Goal: Information Seeking & Learning: Learn about a topic

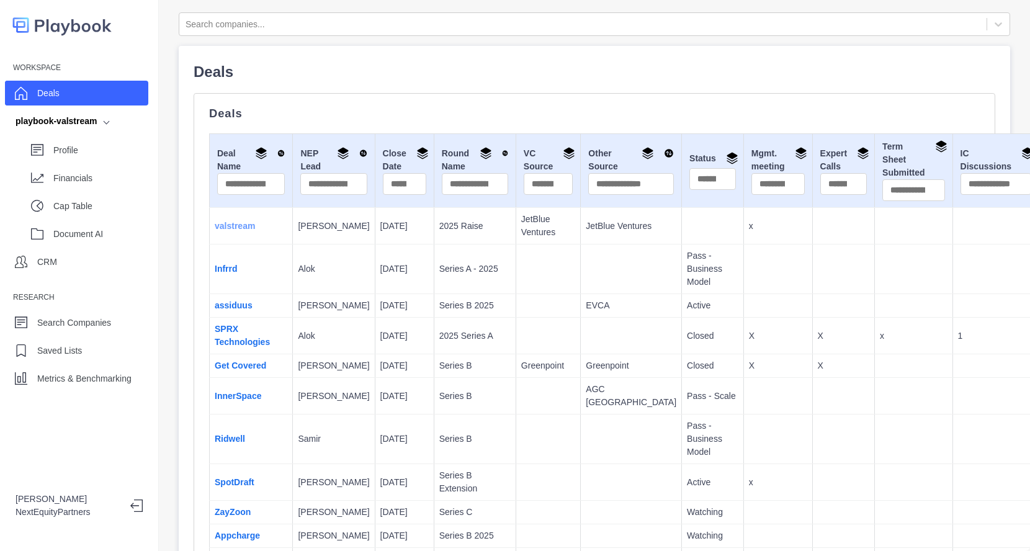
click at [240, 222] on link "valstream" at bounding box center [235, 226] width 40 height 10
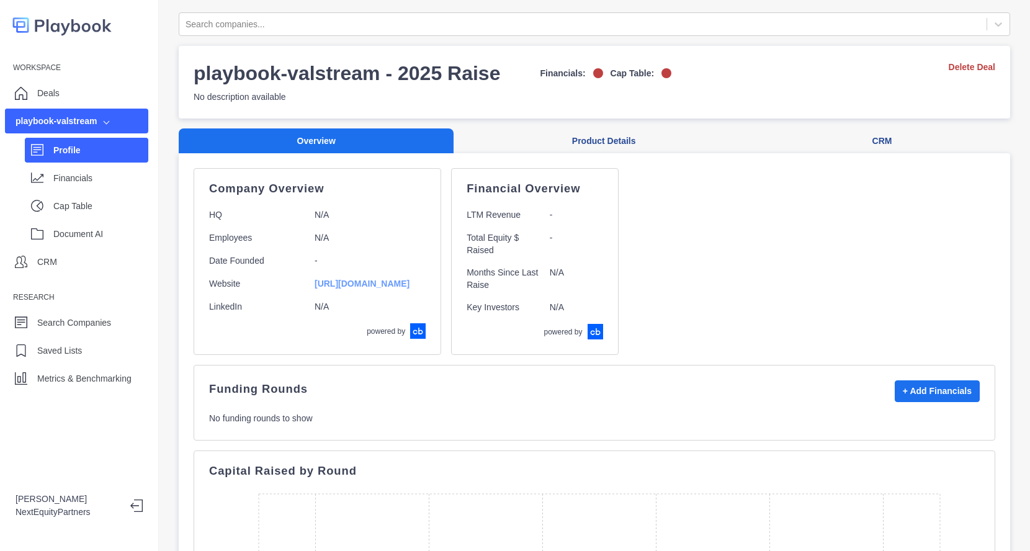
click at [341, 286] on link "https://valstream.com/" at bounding box center [362, 284] width 95 height 10
click at [58, 88] on p "Deals" at bounding box center [48, 93] width 22 height 13
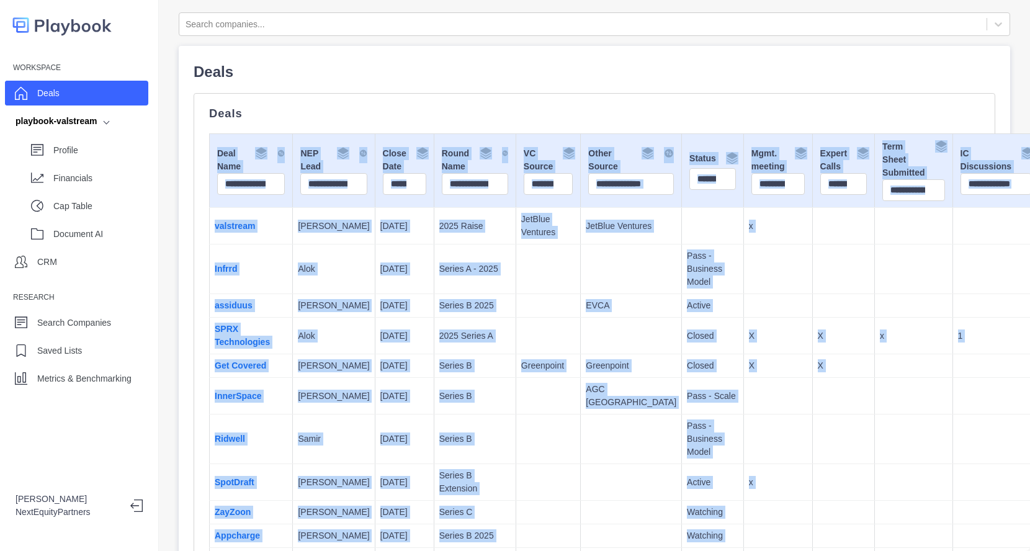
drag, startPoint x: 465, startPoint y: 99, endPoint x: 855, endPoint y: 540, distance: 588.3
click at [855, 540] on div "Search companies... Deals Deals Deal Name NEP Lead Close Date Round Name VC Sou…" at bounding box center [594, 275] width 871 height 551
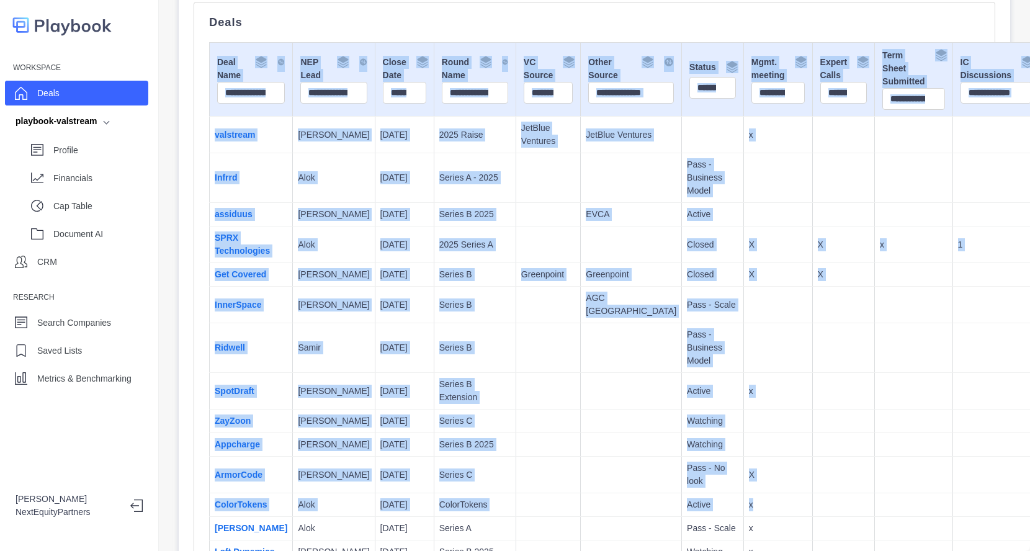
click at [875, 345] on td at bounding box center [914, 348] width 78 height 50
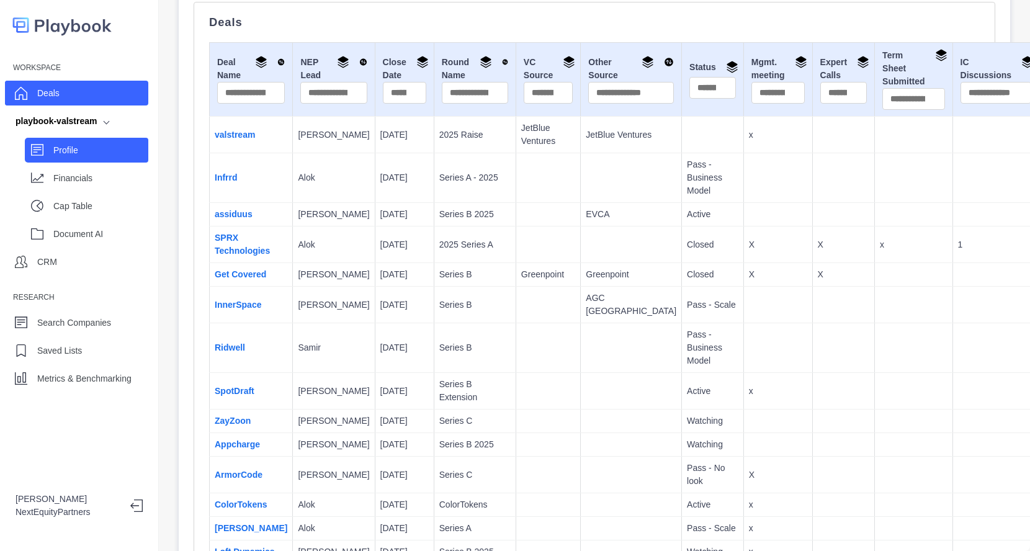
click at [125, 151] on p "Profile" at bounding box center [100, 150] width 95 height 13
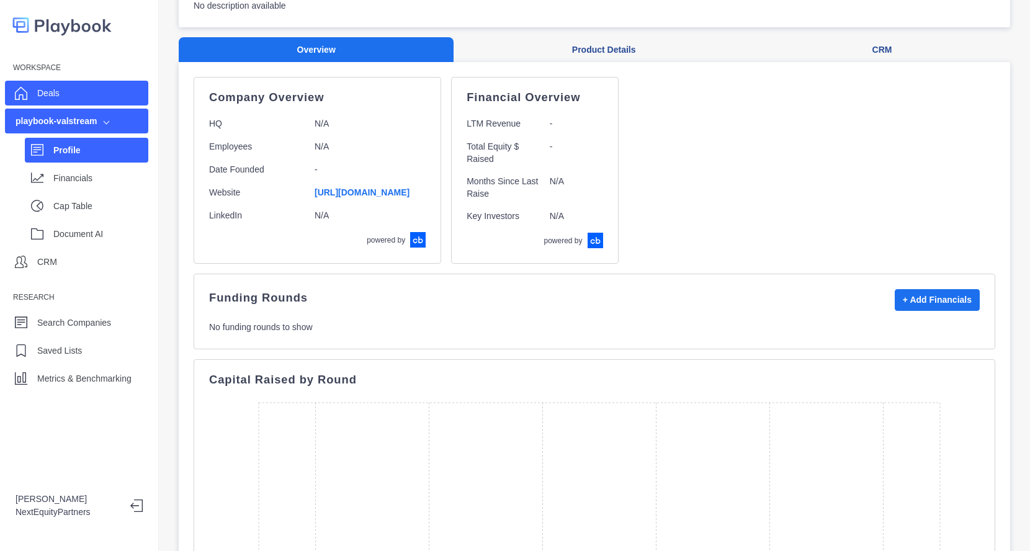
click at [140, 84] on div "Deals" at bounding box center [76, 93] width 143 height 25
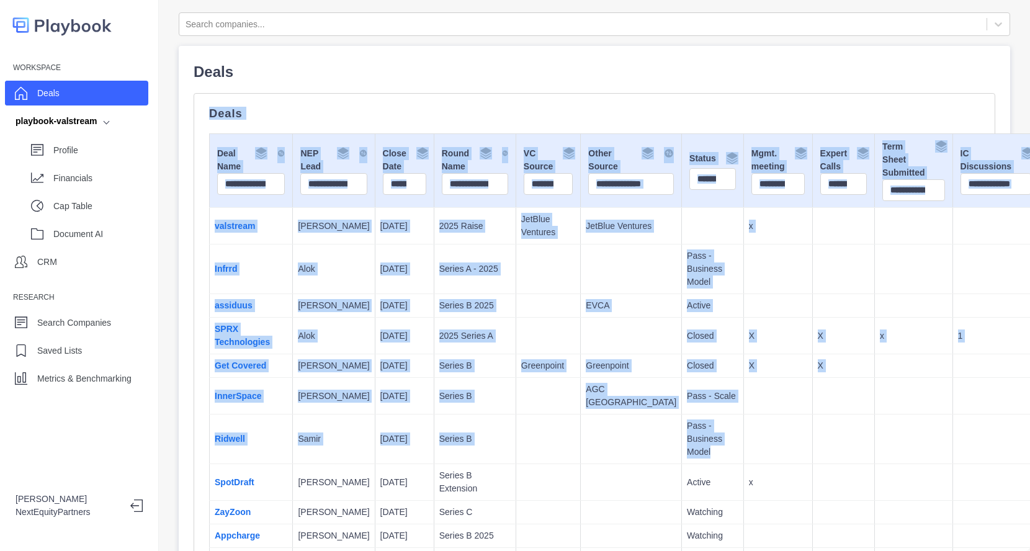
drag, startPoint x: 649, startPoint y: 81, endPoint x: 821, endPoint y: 447, distance: 405.1
click at [875, 447] on td at bounding box center [914, 440] width 78 height 50
drag, startPoint x: 821, startPoint y: 474, endPoint x: 745, endPoint y: 44, distance: 436.2
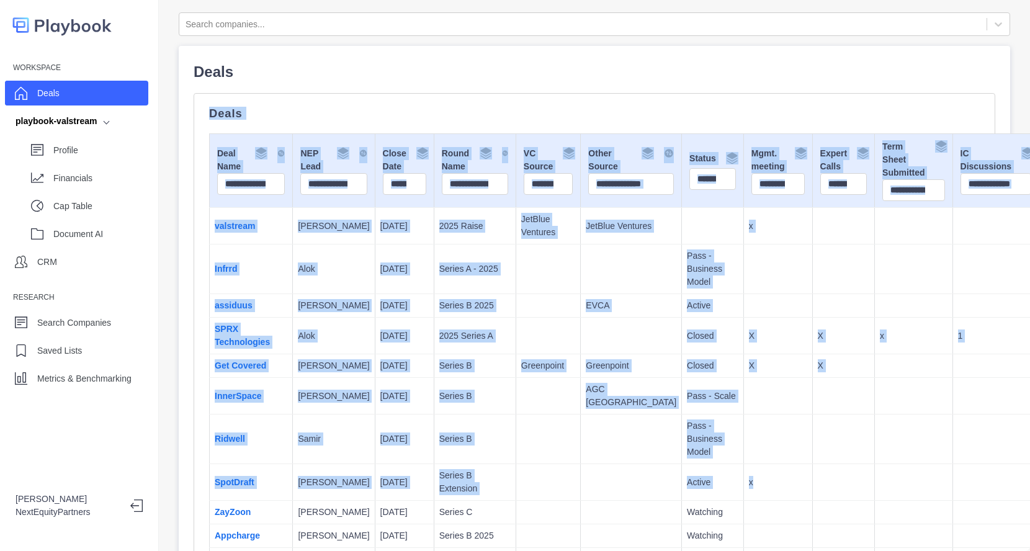
click at [875, 262] on td at bounding box center [914, 270] width 78 height 50
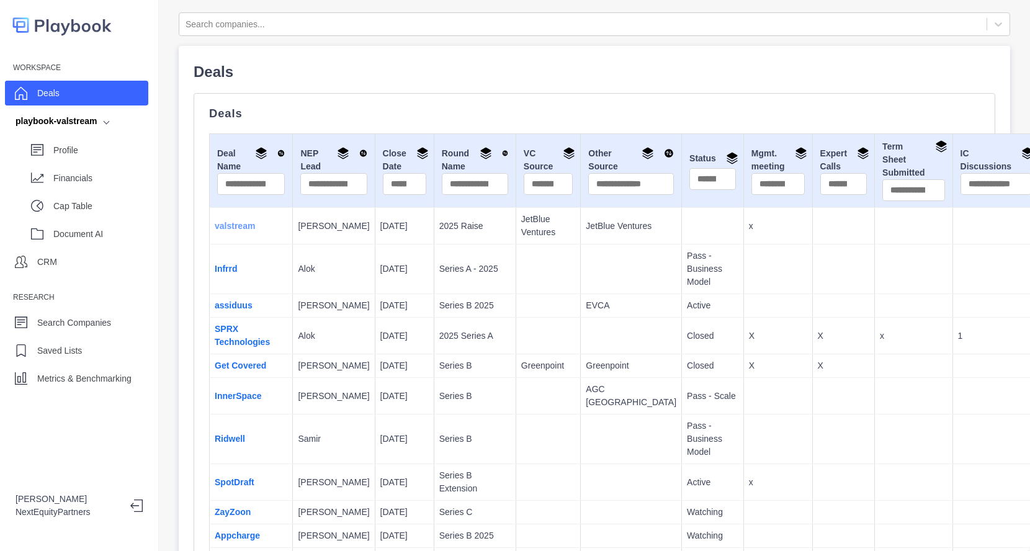
click at [242, 225] on link "valstream" at bounding box center [235, 226] width 40 height 10
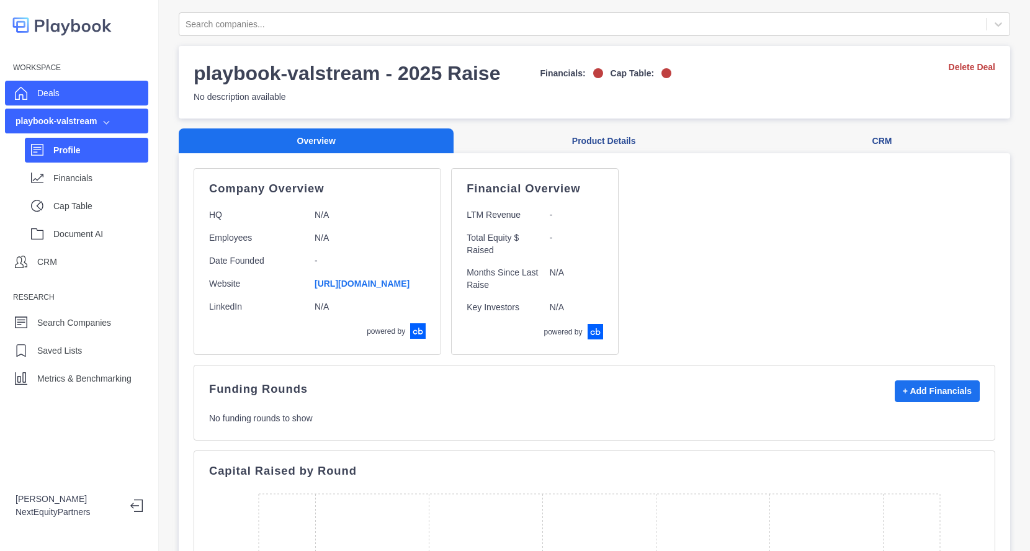
click at [68, 104] on div "Deals" at bounding box center [76, 93] width 143 height 25
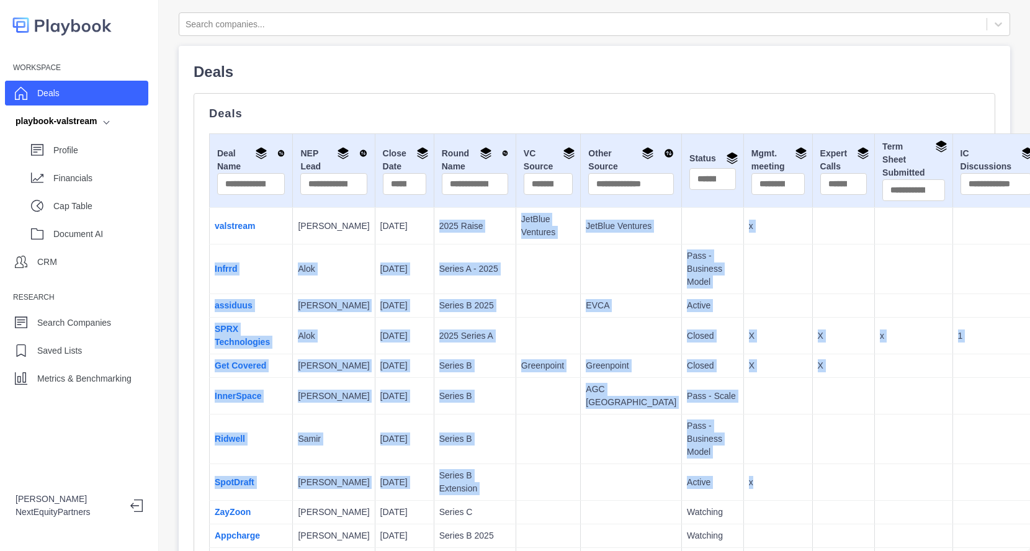
drag, startPoint x: 392, startPoint y: 226, endPoint x: 718, endPoint y: 479, distance: 413.2
click at [812, 479] on td at bounding box center [843, 482] width 63 height 37
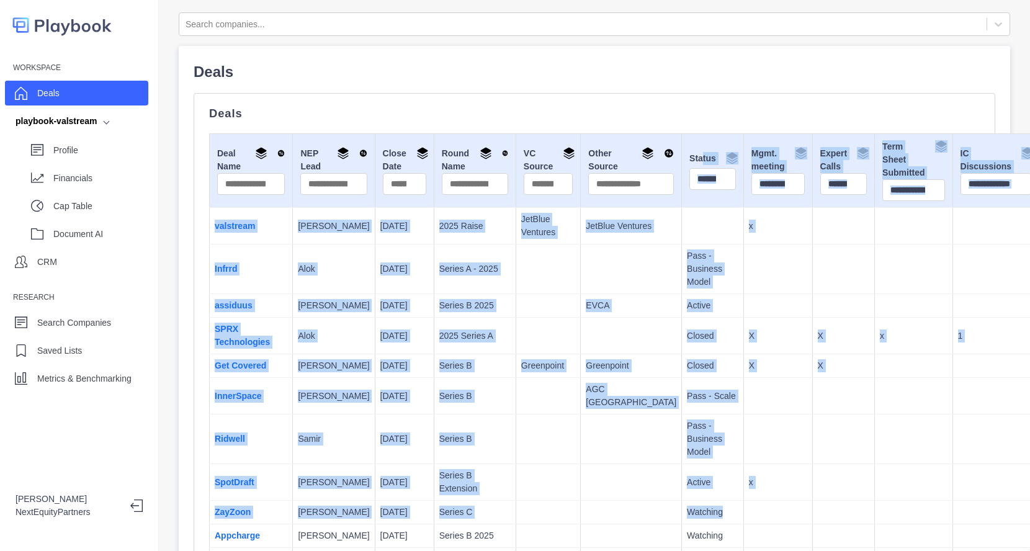
drag, startPoint x: 727, startPoint y: 516, endPoint x: 593, endPoint y: 156, distance: 383.9
click at [687, 254] on p "Pass - Business Model" at bounding box center [713, 269] width 52 height 39
click at [812, 506] on td at bounding box center [843, 513] width 63 height 24
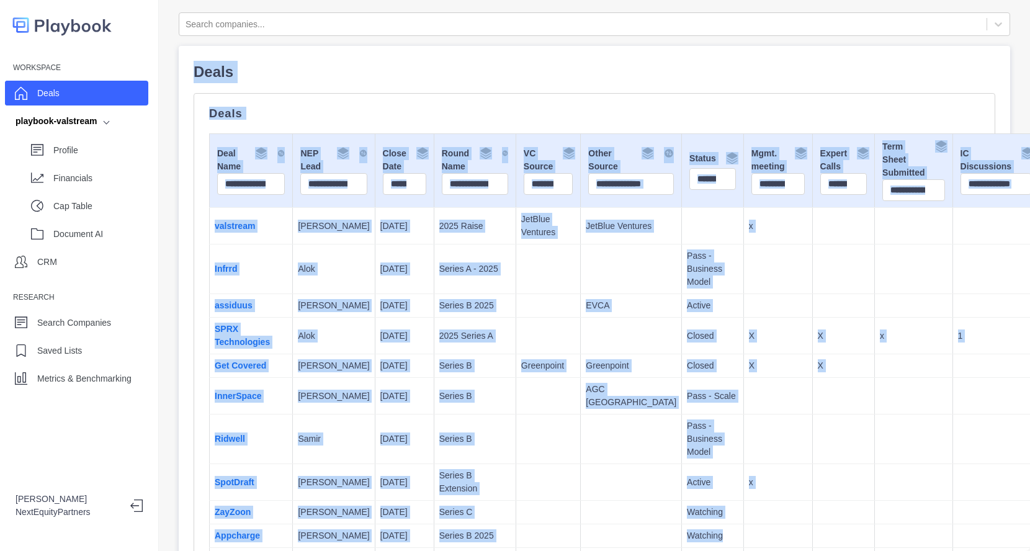
drag, startPoint x: 768, startPoint y: 522, endPoint x: 241, endPoint y: 2, distance: 739.5
click at [241, 2] on div "Search companies... Deals Deals Deal Name NEP Lead Close Date Round Name VC Sou…" at bounding box center [594, 275] width 871 height 551
copy div "Deals Deals Deal Name NEP Lead Close Date Round Name VC Source Other Source Sta…"
click at [581, 277] on td at bounding box center [631, 270] width 101 height 50
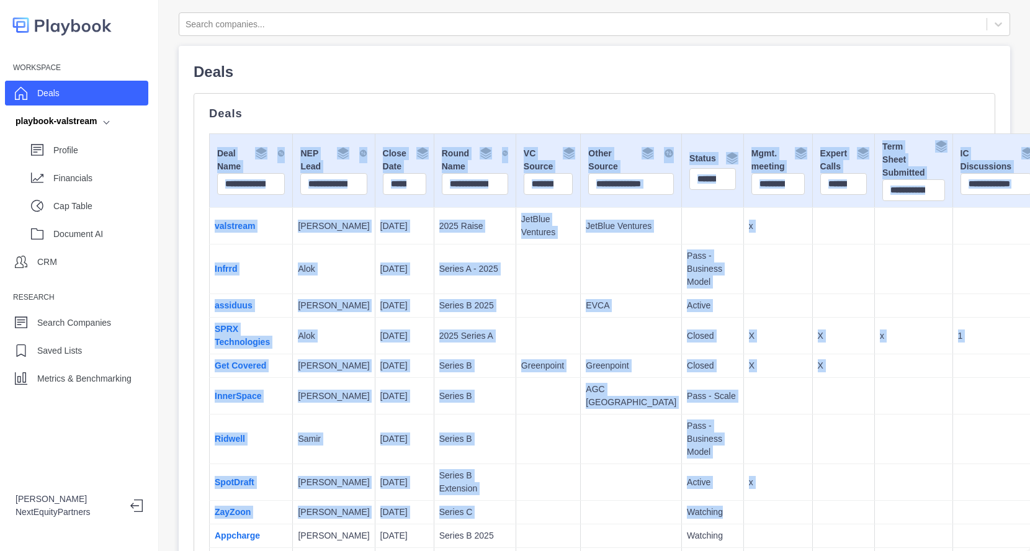
drag, startPoint x: 830, startPoint y: 511, endPoint x: 630, endPoint y: 132, distance: 429.2
copy div "Deals Deal Name NEP Lead Close Date Round Name VC Source Other Source Status Mg…"
click at [744, 300] on td at bounding box center [778, 306] width 69 height 24
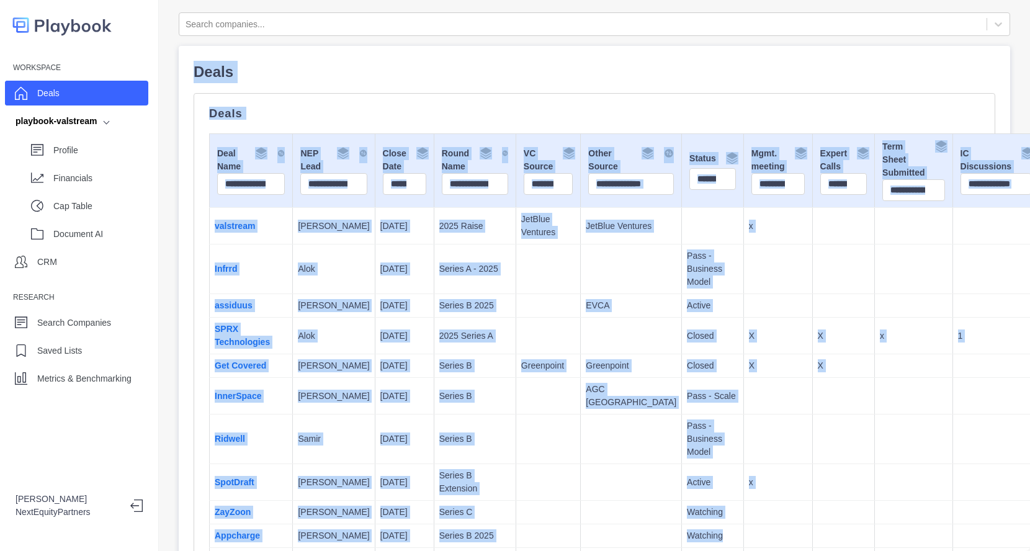
drag, startPoint x: 729, startPoint y: 523, endPoint x: 546, endPoint y: -19, distance: 571.5
click at [546, 0] on html "Workspace Deals playbook-valstream Profile Financials Cap Table Document AI CRM…" at bounding box center [515, 275] width 1030 height 551
copy div "Deals Deals Deal Name NEP Lead Close Date Round Name VC Source Other Source Sta…"
click at [687, 274] on p "Pass - Business Model" at bounding box center [713, 269] width 52 height 39
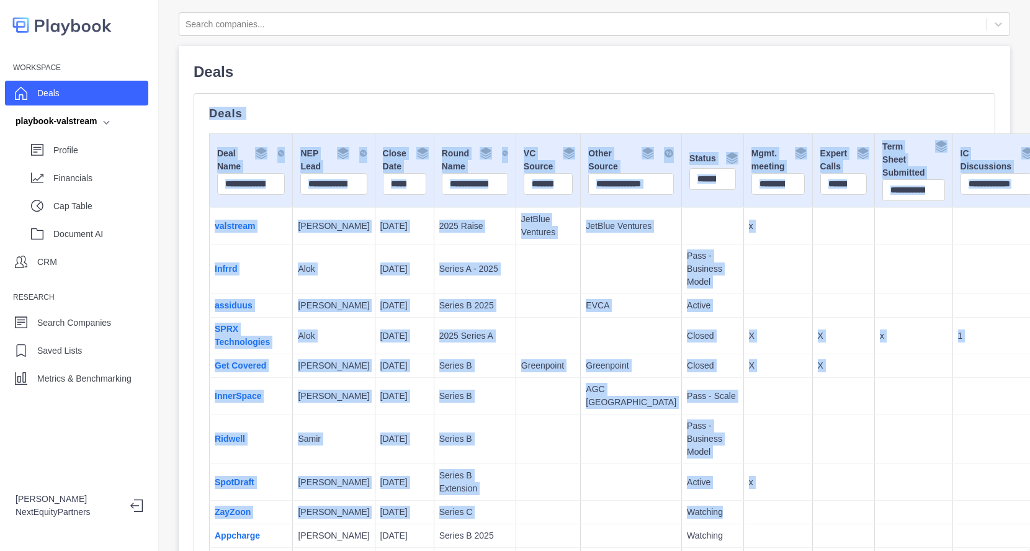
drag, startPoint x: 667, startPoint y: 511, endPoint x: 436, endPoint y: 56, distance: 510.2
copy div "Deals Deal Name NEP Lead Close Date Round Name VC Source Other Source Status Mg…"
click at [581, 318] on td "EVCA" at bounding box center [631, 306] width 101 height 24
drag, startPoint x: 683, startPoint y: 492, endPoint x: 487, endPoint y: 89, distance: 447.5
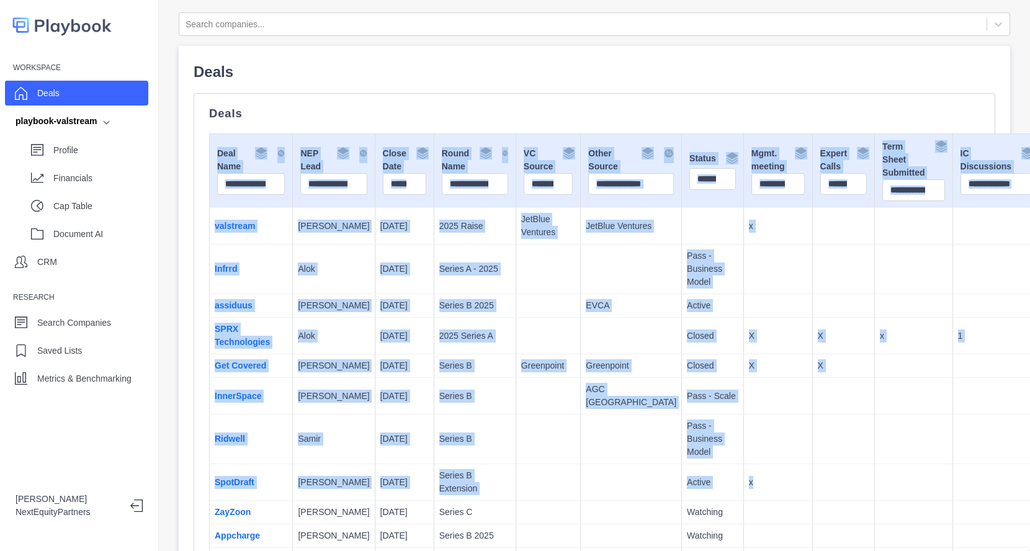
copy div "Deal Name NEP Lead Close Date Round Name VC Source Other Source Status Mgmt. me…"
click at [586, 233] on p "JetBlue Ventures" at bounding box center [631, 226] width 91 height 13
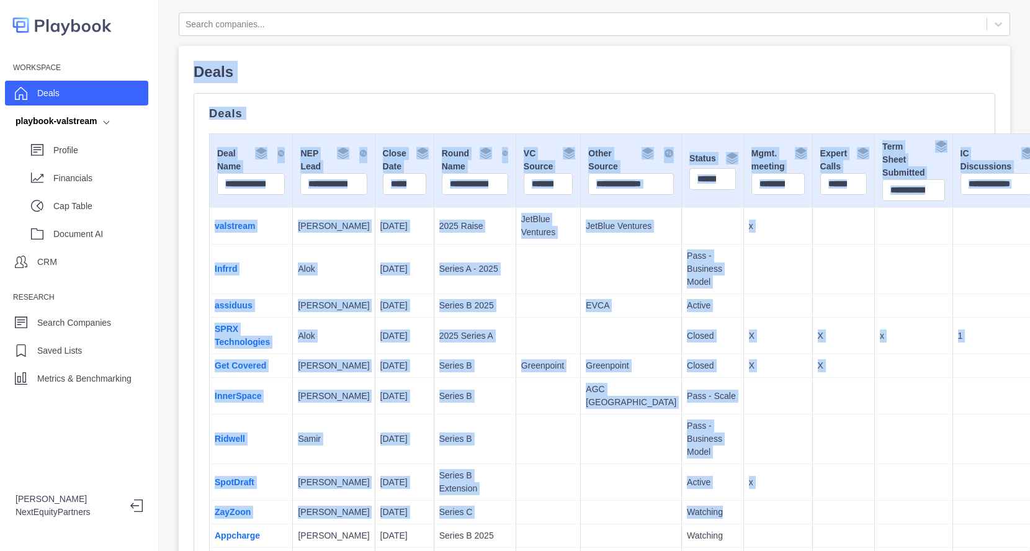
drag, startPoint x: 663, startPoint y: 516, endPoint x: 383, endPoint y: -17, distance: 602.5
click at [383, 0] on html "Workspace Deals playbook-valstream Profile Financials Cap Table Document AI CRM…" at bounding box center [515, 275] width 1030 height 551
copy div "Deals Deals Deal Name NEP Lead Close Date Round Name VC Source Other Source Sta…"
click at [687, 273] on p "Pass - Business Model" at bounding box center [713, 269] width 52 height 39
drag, startPoint x: 714, startPoint y: 510, endPoint x: 436, endPoint y: 120, distance: 478.3
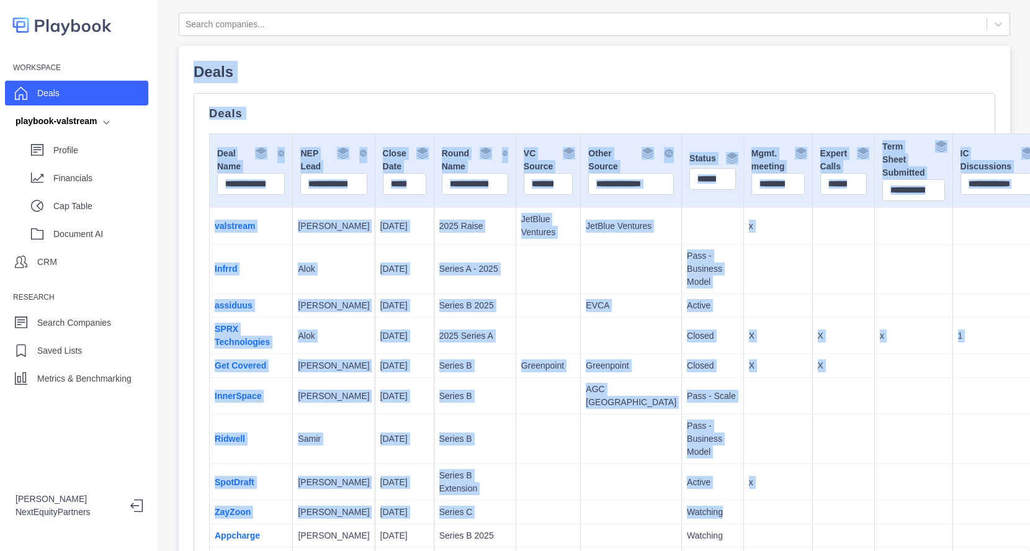
click at [389, 0] on html "Workspace Deals playbook-valstream Profile Financials Cap Table Document AI CRM…" at bounding box center [515, 275] width 1030 height 551
copy div "Deals Deals Deal Name NEP Lead Close Date Round Name VC Source Other Source Sta…"
click at [586, 312] on p "EVCA" at bounding box center [631, 305] width 91 height 13
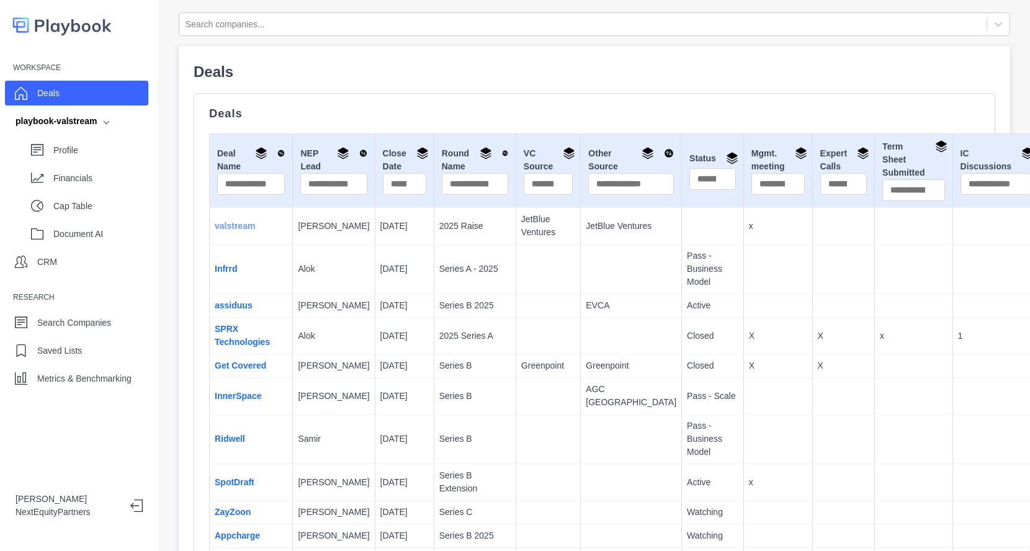
click at [245, 227] on link "valstream" at bounding box center [235, 226] width 40 height 10
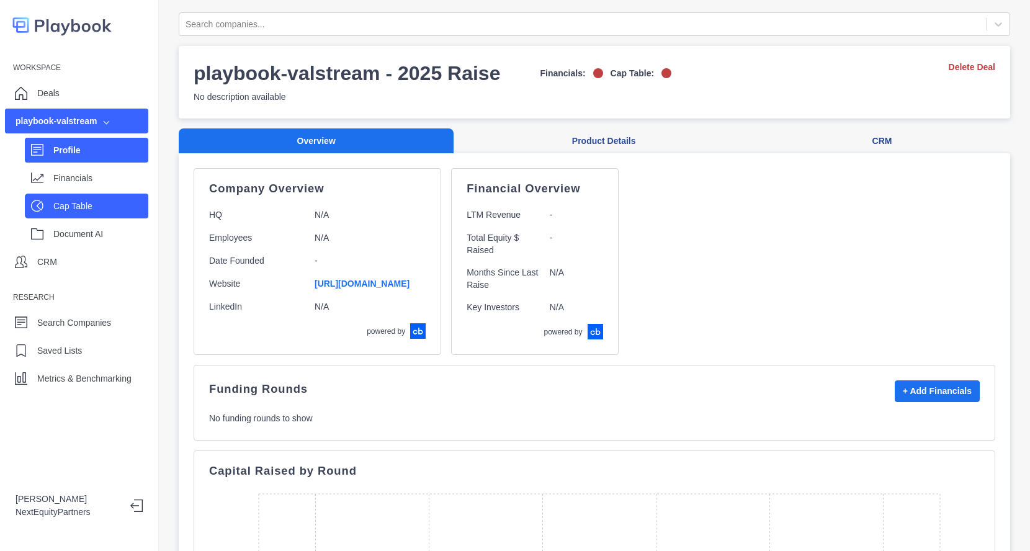
click at [122, 209] on p "Cap Table" at bounding box center [100, 206] width 95 height 13
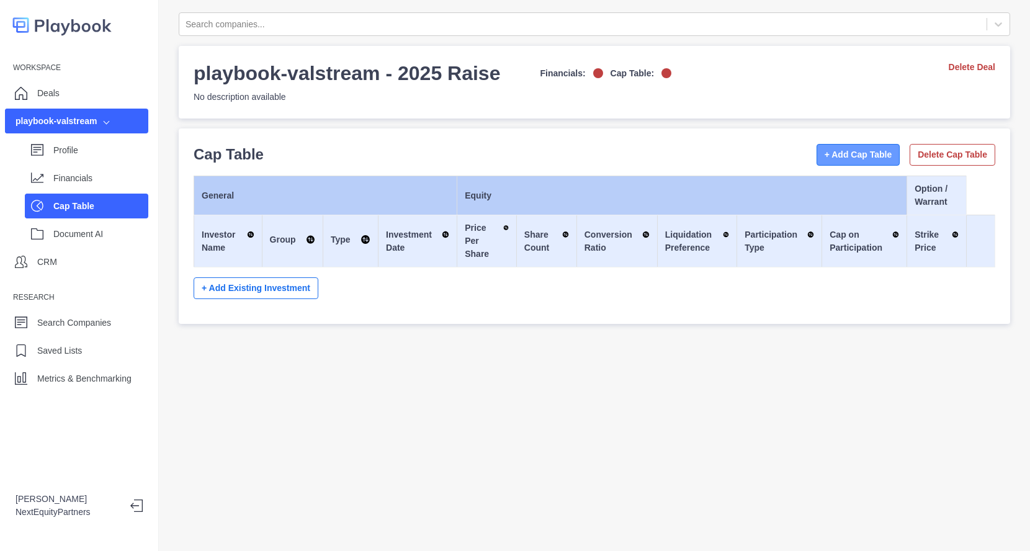
click at [817, 158] on button "+ Add Cap Table" at bounding box center [859, 155] width 84 height 22
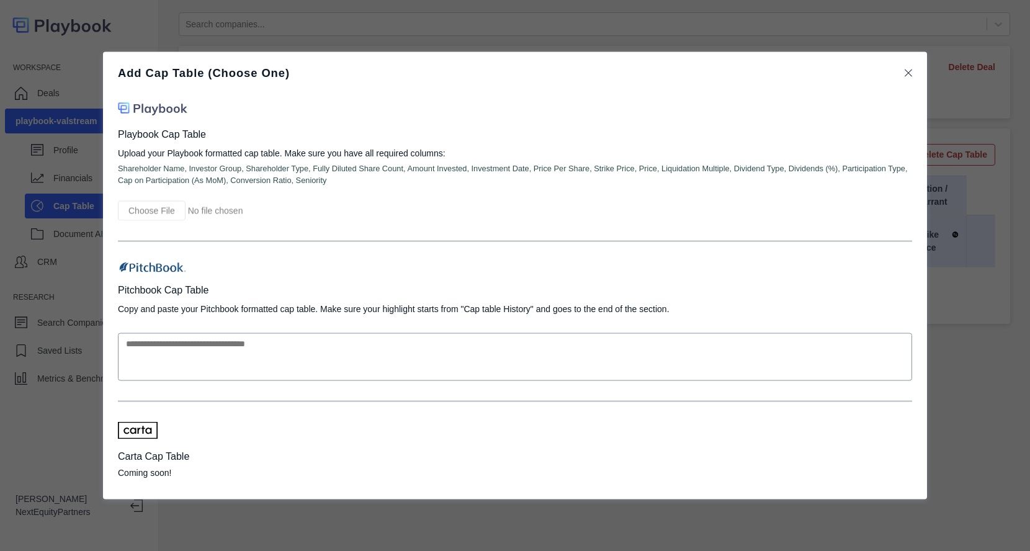
drag, startPoint x: 139, startPoint y: 464, endPoint x: 159, endPoint y: 462, distance: 19.9
click at [159, 462] on div "Carta Cap Table Coming soon!" at bounding box center [515, 464] width 794 height 30
click at [159, 462] on p "Carta Cap Table" at bounding box center [515, 456] width 794 height 15
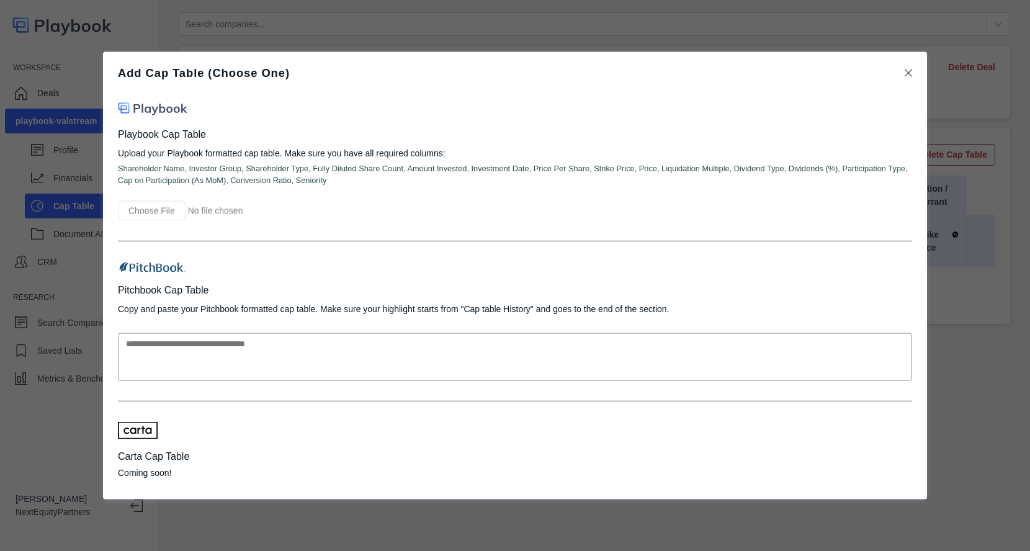
click at [193, 468] on p "Coming soon!" at bounding box center [515, 472] width 794 height 13
click at [159, 433] on div "Carta Cap Table Coming soon!" at bounding box center [515, 453] width 794 height 63
click at [909, 71] on icon at bounding box center [908, 73] width 7 height 7
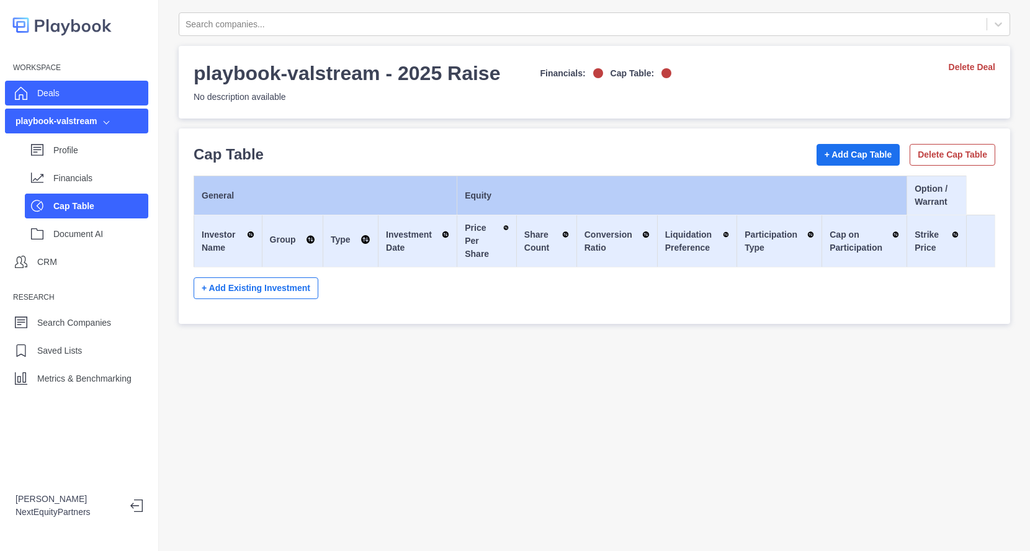
click at [92, 94] on div "Deals" at bounding box center [76, 93] width 143 height 25
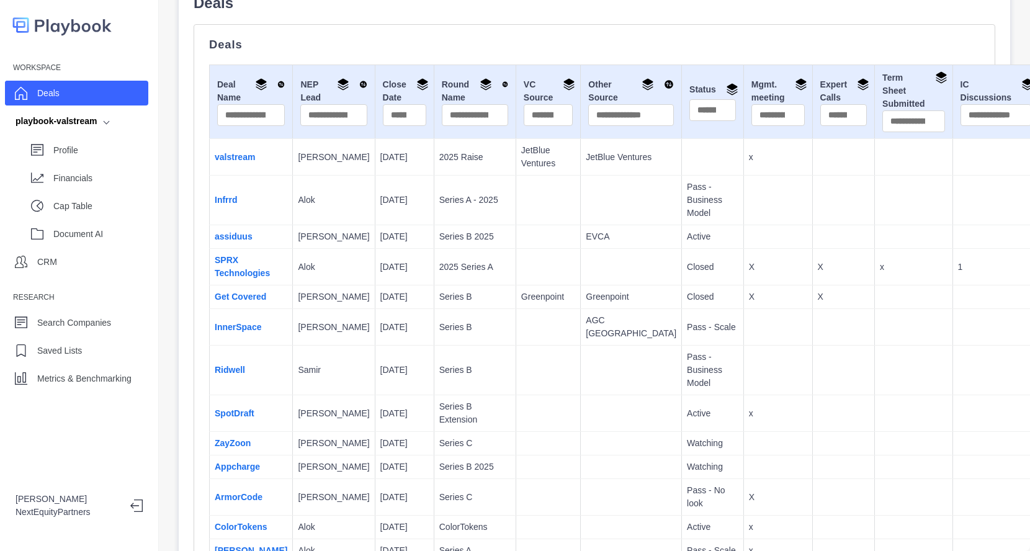
scroll to position [775, 0]
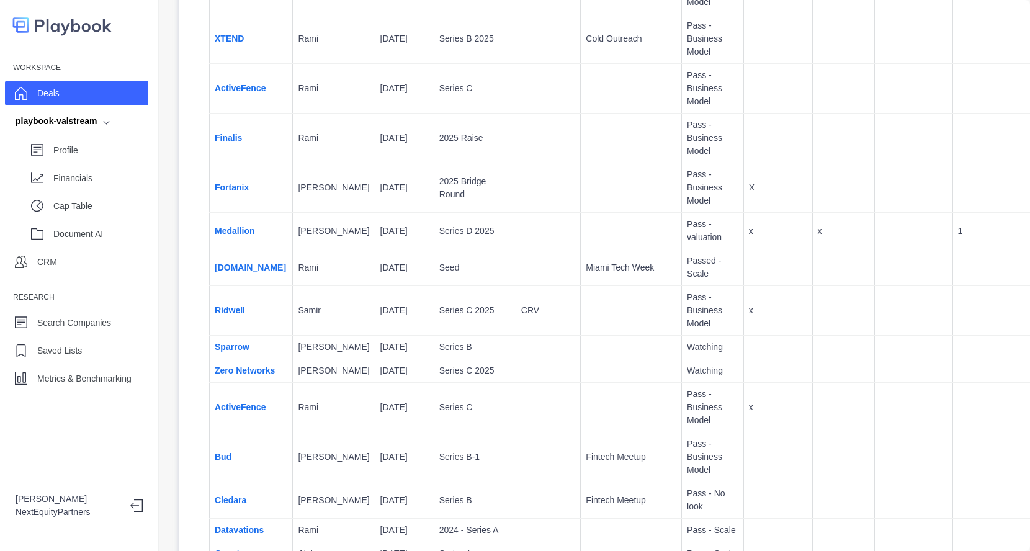
click at [228, 250] on td "Medallion" at bounding box center [251, 231] width 83 height 37
click at [228, 236] on link "Medallion" at bounding box center [235, 231] width 40 height 10
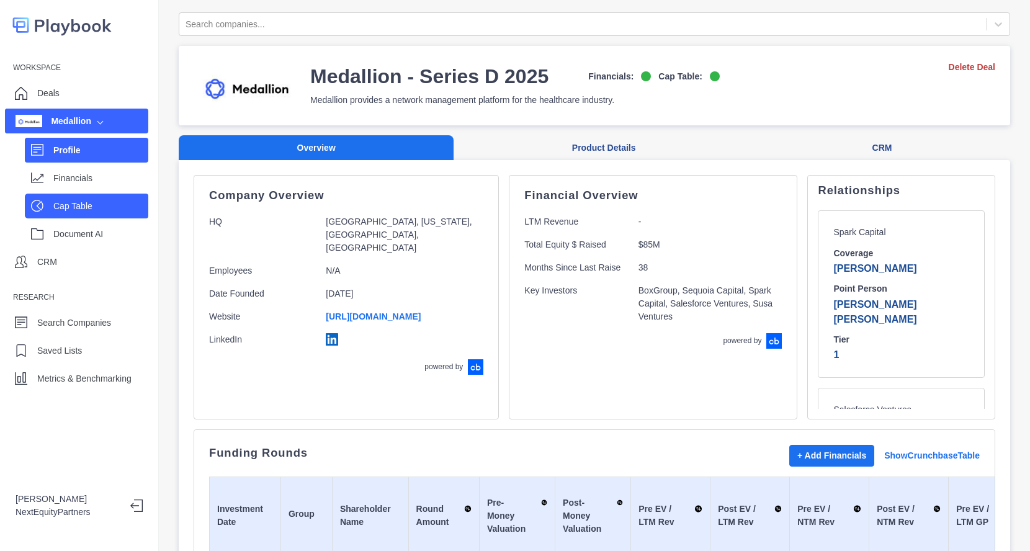
click at [81, 210] on p "Cap Table" at bounding box center [100, 206] width 95 height 13
select select "SHARE_HOLDER_TYPE_COMMON"
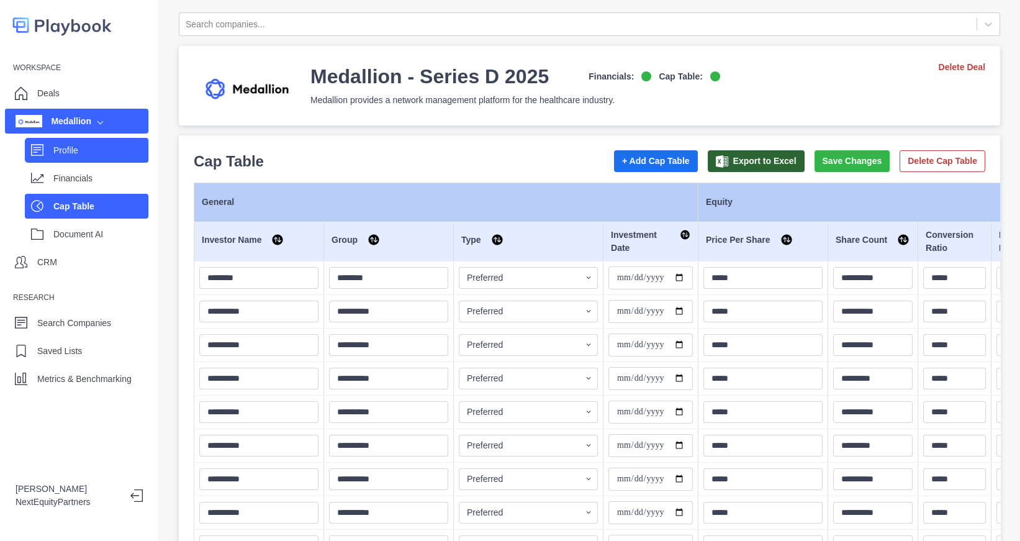
click at [125, 150] on p "Profile" at bounding box center [100, 150] width 95 height 13
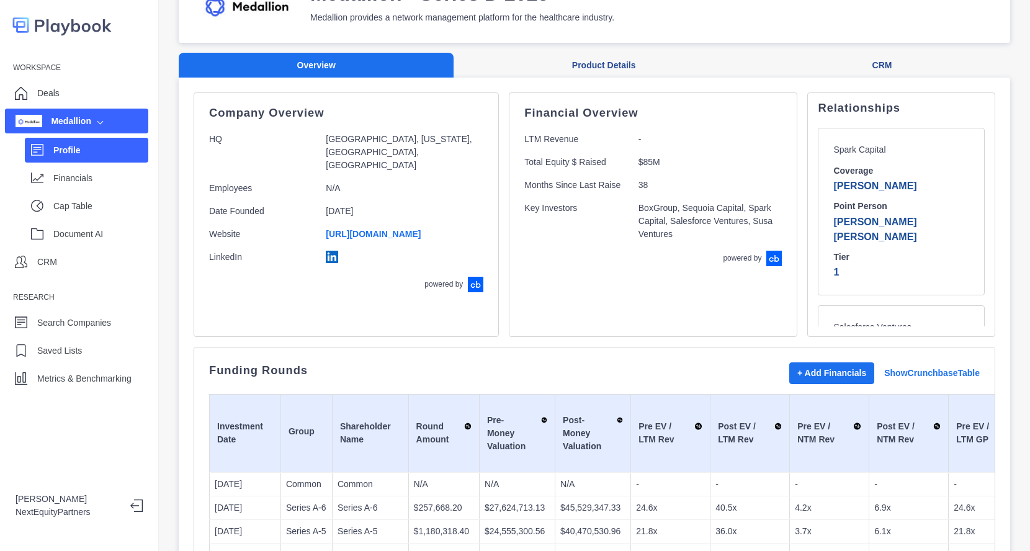
scroll to position [207, 0]
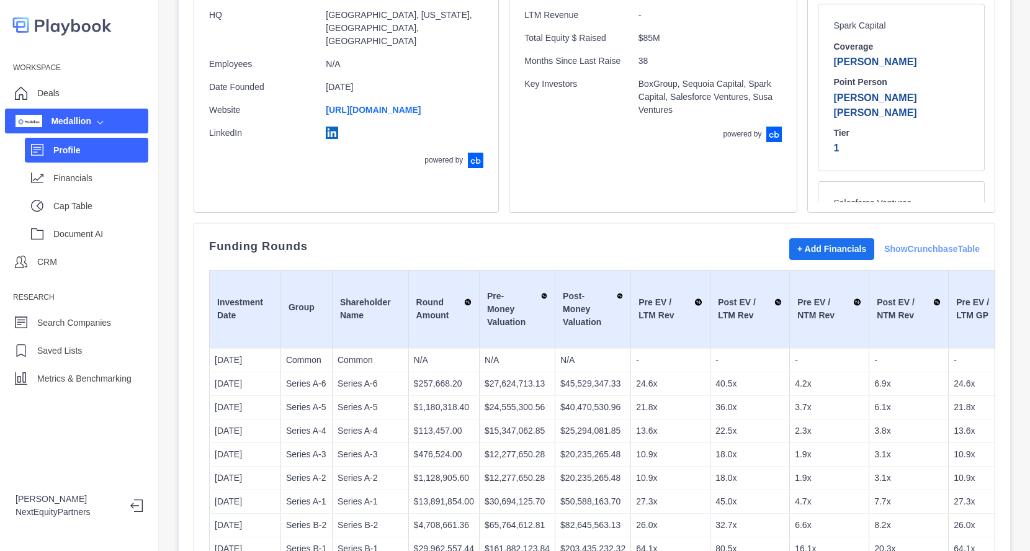
click at [939, 247] on link "Show Crunchbase Table" at bounding box center [932, 249] width 96 height 13
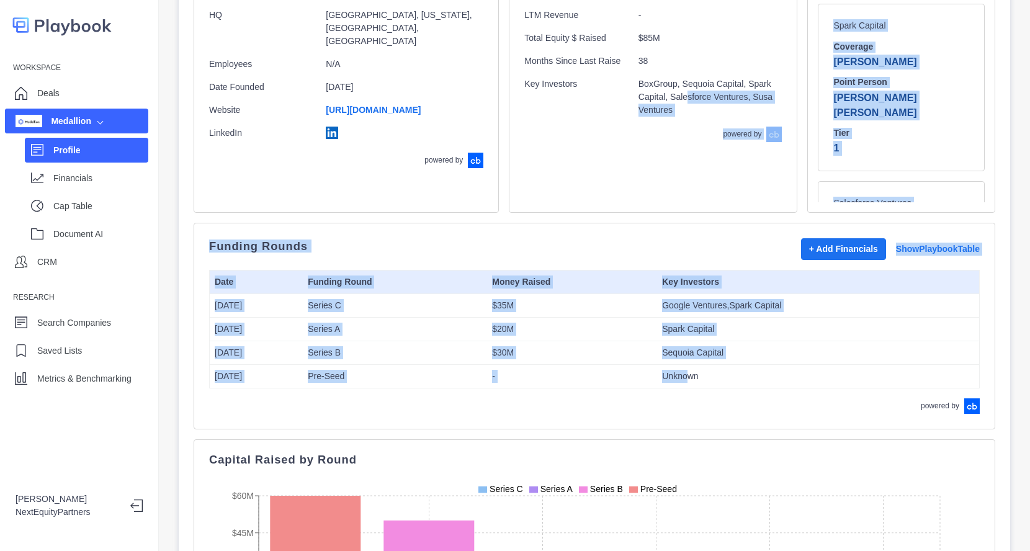
drag, startPoint x: 681, startPoint y: 379, endPoint x: 601, endPoint y: 193, distance: 202.1
click at [601, 193] on div "Company Overview HQ [GEOGRAPHIC_DATA], [US_STATE], [GEOGRAPHIC_DATA], [GEOGRAPH…" at bounding box center [595, 476] width 802 height 1016
click at [598, 227] on div "Funding Rounds + Add Financials Show Playbook Table Date Funding Round Money Ra…" at bounding box center [595, 326] width 802 height 207
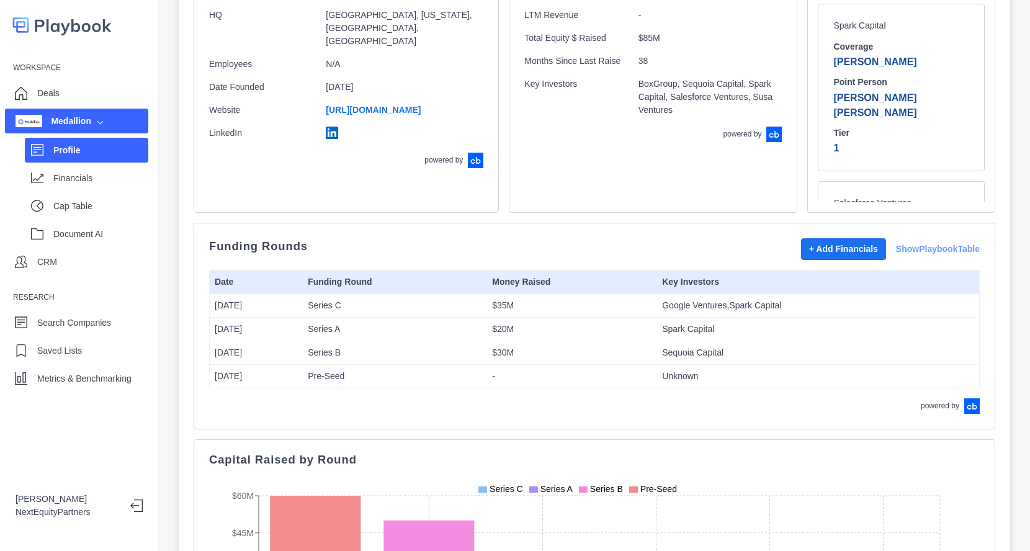
click at [912, 253] on link "Show Playbook Table" at bounding box center [938, 249] width 84 height 13
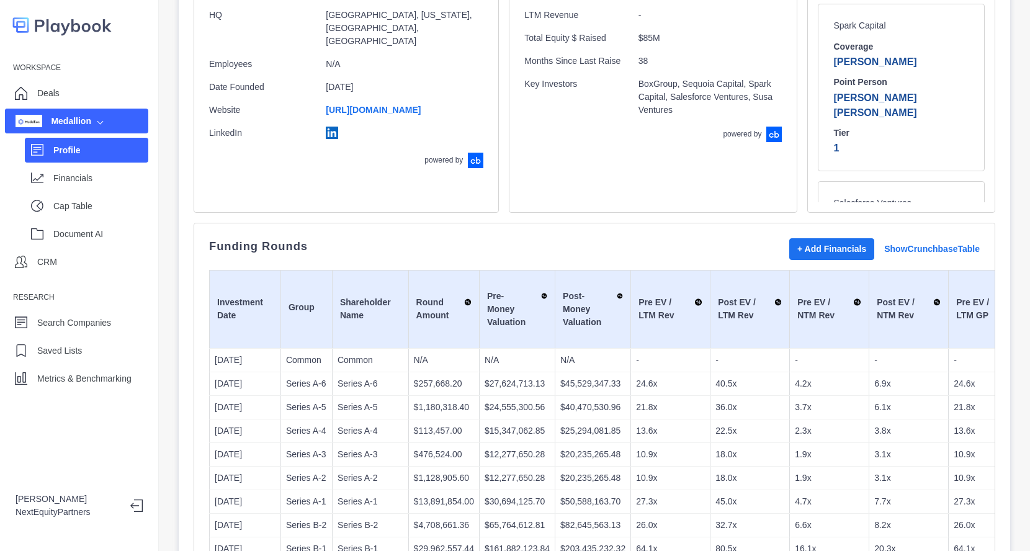
scroll to position [344, 0]
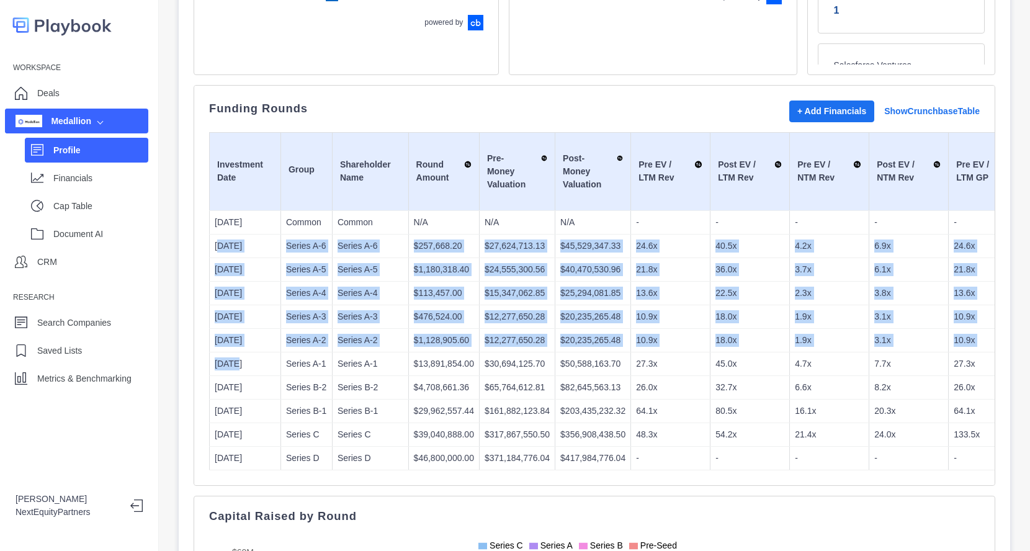
drag, startPoint x: 220, startPoint y: 247, endPoint x: 234, endPoint y: 353, distance: 107.1
click at [234, 353] on td "[DATE]" at bounding box center [245, 364] width 71 height 24
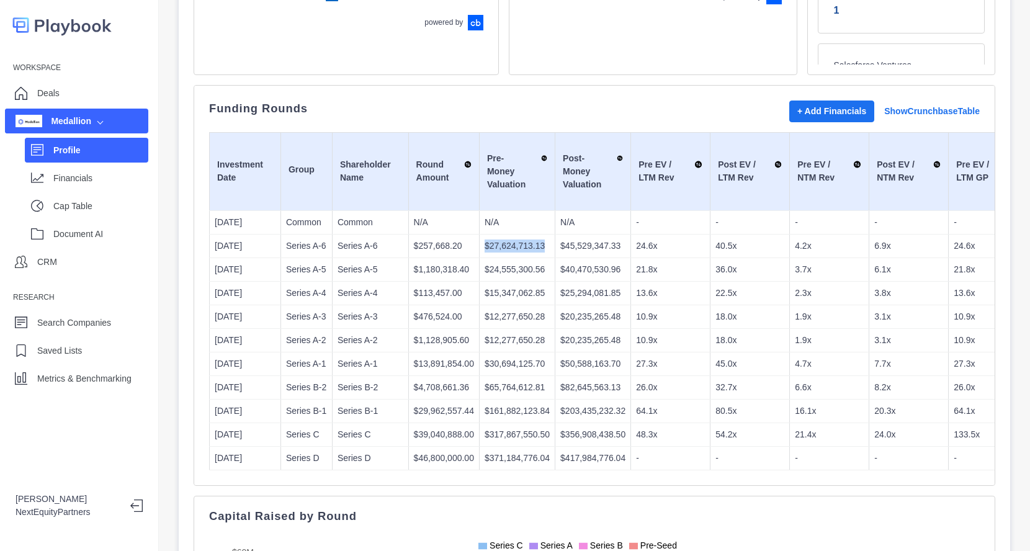
drag, startPoint x: 462, startPoint y: 241, endPoint x: 537, endPoint y: 245, distance: 74.6
drag, startPoint x: 521, startPoint y: 274, endPoint x: 546, endPoint y: 278, distance: 24.5
drag, startPoint x: 483, startPoint y: 295, endPoint x: 555, endPoint y: 297, distance: 72.0
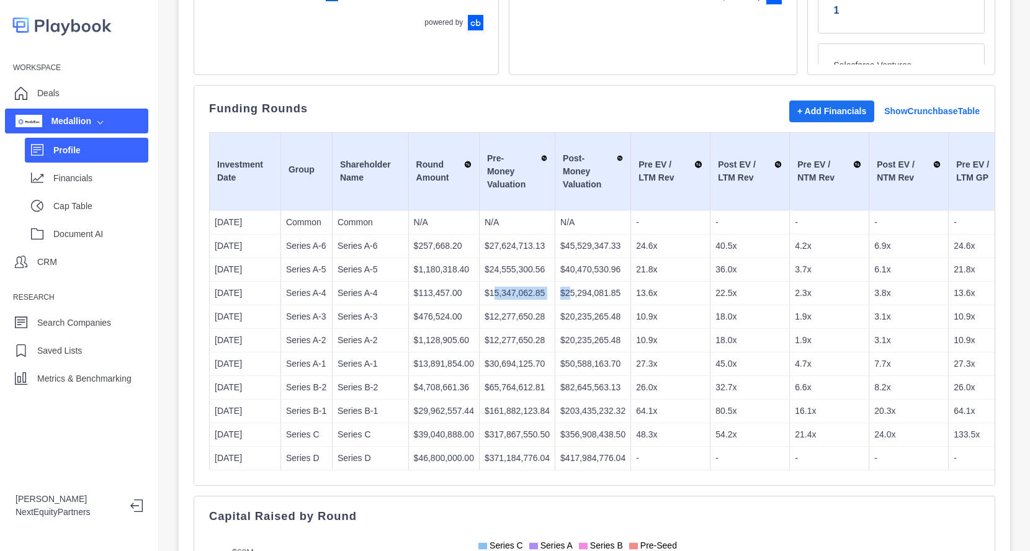
drag, startPoint x: 461, startPoint y: 315, endPoint x: 517, endPoint y: 313, distance: 56.5
click at [525, 311] on p "$12,277,650.28" at bounding box center [517, 316] width 65 height 13
click at [86, 181] on p "Financials" at bounding box center [100, 178] width 95 height 13
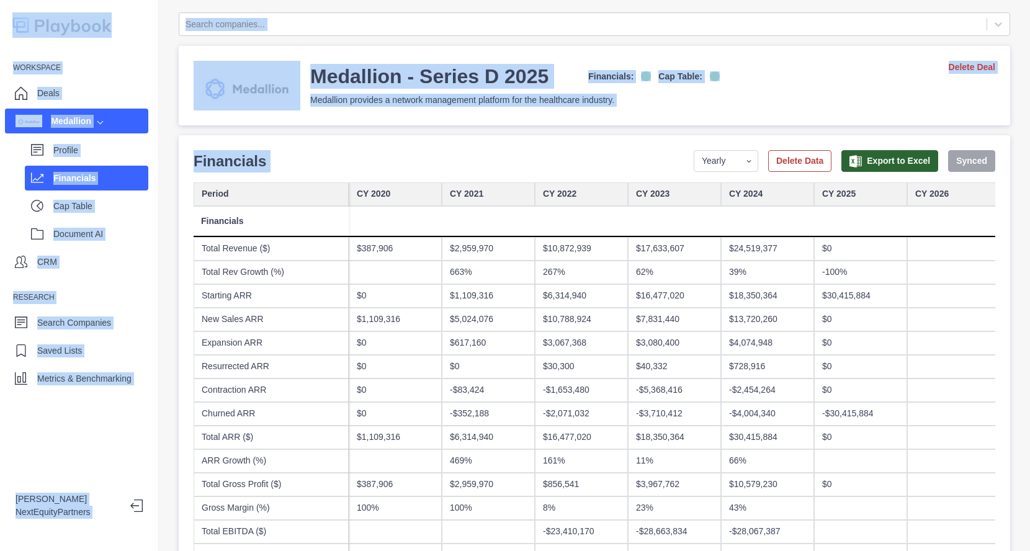
drag, startPoint x: 555, startPoint y: 143, endPoint x: 649, endPoint y: 447, distance: 318.2
click at [734, 436] on div "$30,415,884" at bounding box center [767, 438] width 93 height 24
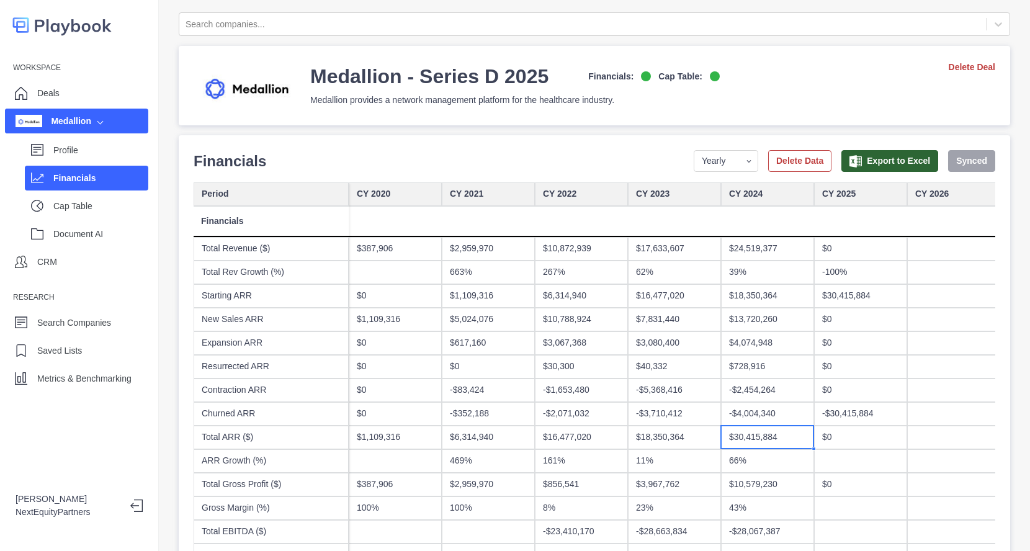
click at [749, 407] on div "-$4,004,340" at bounding box center [767, 414] width 93 height 24
click at [771, 382] on div "-$2,454,264" at bounding box center [767, 391] width 93 height 24
click at [760, 249] on div "$24,519,377" at bounding box center [767, 249] width 93 height 24
click at [748, 268] on div "39%" at bounding box center [767, 273] width 93 height 24
click at [724, 276] on div "39%" at bounding box center [767, 273] width 93 height 24
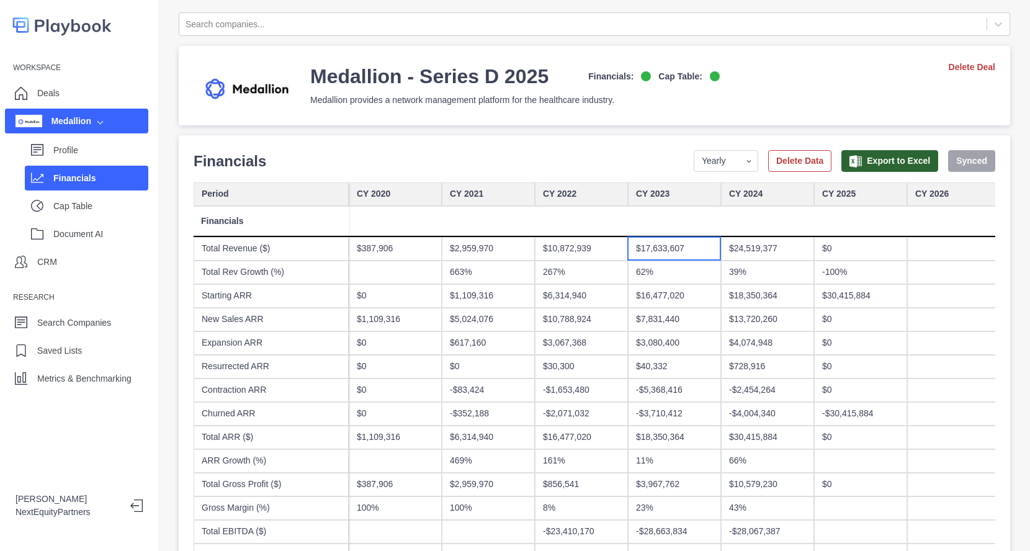
click at [683, 249] on div "$17,633,607" at bounding box center [674, 249] width 93 height 24
click at [660, 279] on div "62%" at bounding box center [674, 273] width 93 height 24
click at [556, 276] on div "267%" at bounding box center [581, 273] width 93 height 24
click at [557, 234] on div at bounding box center [581, 221] width 93 height 31
click at [477, 251] on div "$2,959,970" at bounding box center [488, 249] width 93 height 24
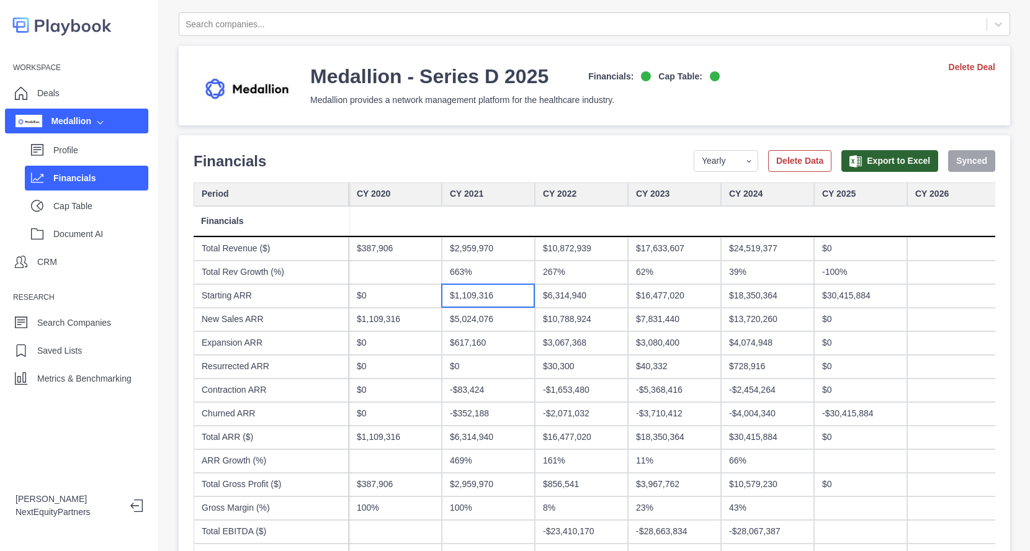
click at [473, 284] on div "$1,109,316" at bounding box center [488, 296] width 93 height 24
click at [603, 308] on div "$10,788,924" at bounding box center [581, 320] width 93 height 24
click at [660, 297] on div "$16,477,020" at bounding box center [674, 296] width 93 height 24
click at [732, 286] on div "$18,350,364" at bounding box center [767, 296] width 93 height 24
click at [753, 268] on div "39%" at bounding box center [767, 273] width 93 height 24
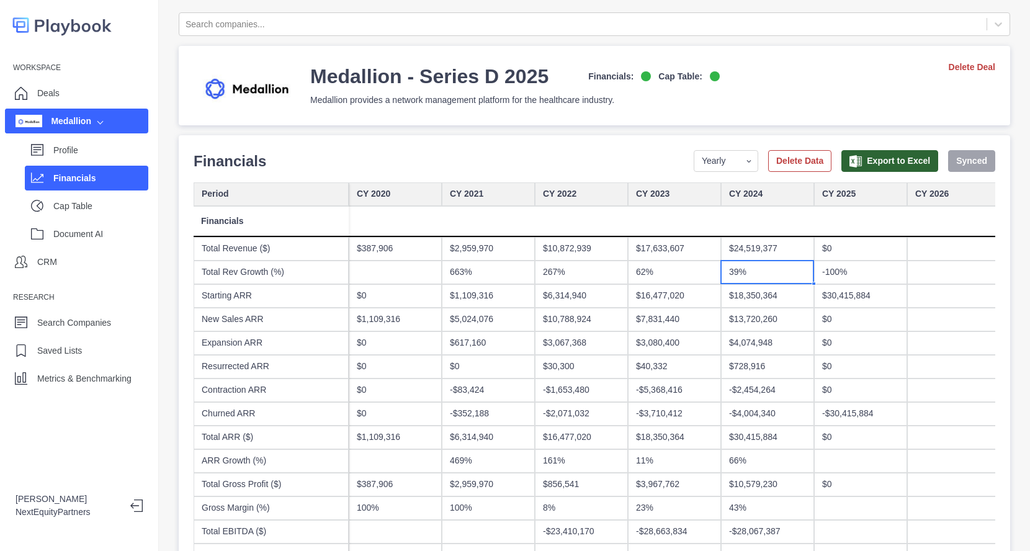
click at [763, 245] on div "$24,519,377" at bounding box center [767, 249] width 93 height 24
click at [744, 276] on div "39%" at bounding box center [767, 273] width 93 height 24
click at [740, 299] on div "$18,350,364" at bounding box center [767, 296] width 93 height 24
click at [716, 302] on div "$16,477,020" at bounding box center [674, 296] width 93 height 24
drag, startPoint x: 706, startPoint y: 274, endPoint x: 709, endPoint y: 255, distance: 18.9
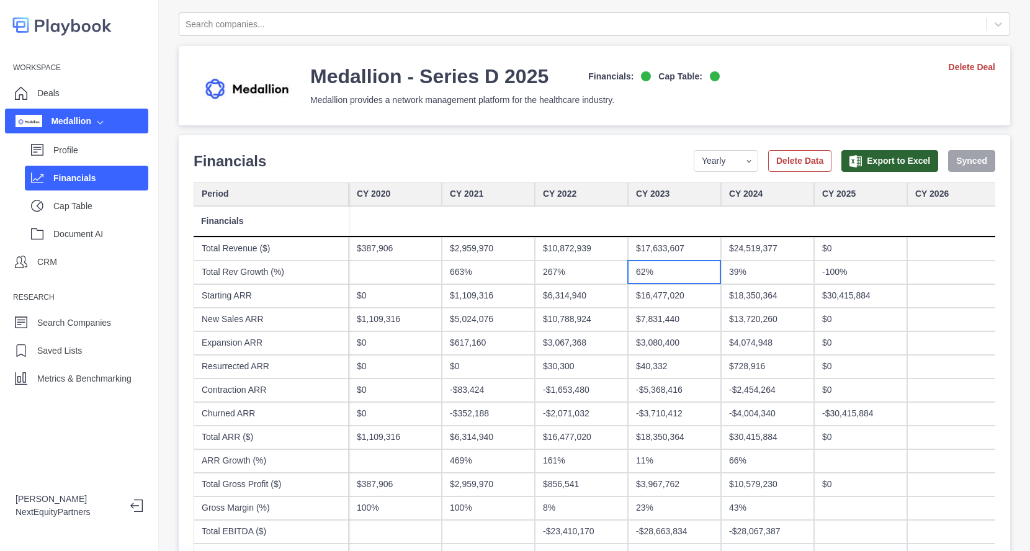
click at [706, 274] on div "62%" at bounding box center [674, 273] width 93 height 24
click at [709, 254] on div "$17,633,607" at bounding box center [674, 249] width 93 height 24
click at [700, 279] on div "62%" at bounding box center [674, 273] width 93 height 24
click at [698, 304] on div "$16,477,020" at bounding box center [674, 296] width 93 height 24
click at [673, 430] on div "$18,350,364" at bounding box center [674, 438] width 93 height 24
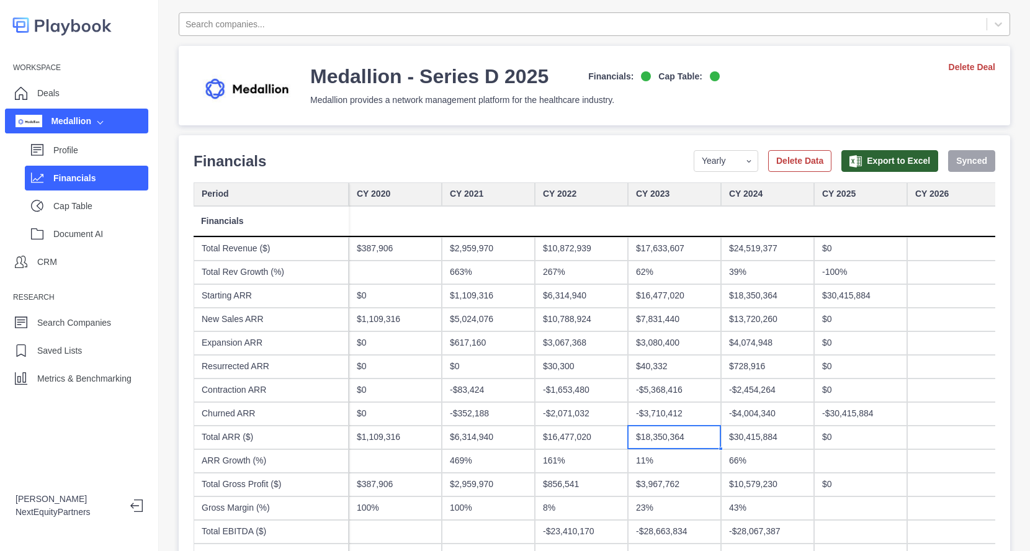
drag, startPoint x: 357, startPoint y: 133, endPoint x: 328, endPoint y: 19, distance: 118.0
click at [334, 86] on h3 "Medallion - Series D 2025" at bounding box center [429, 76] width 238 height 25
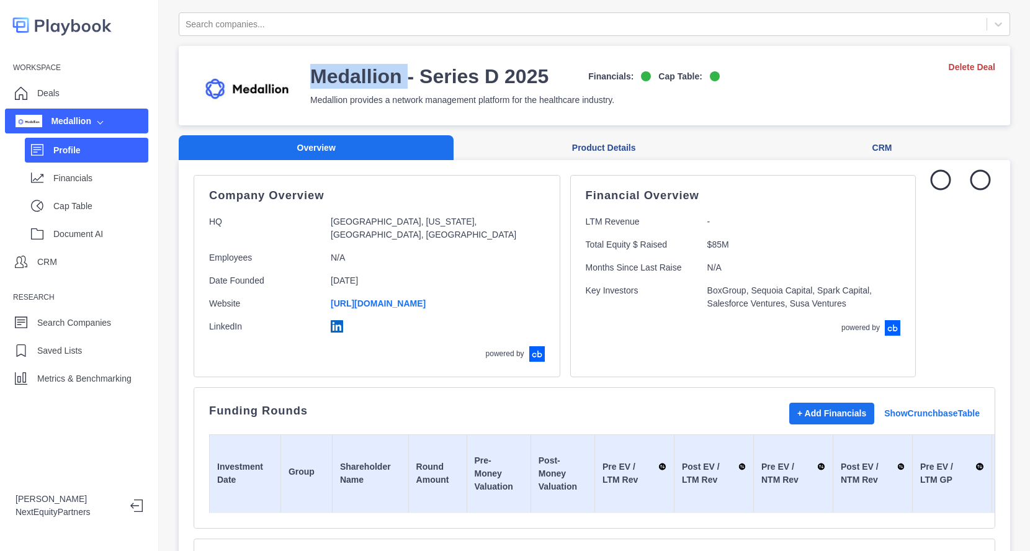
click at [334, 86] on h3 "Medallion - Series D 2025" at bounding box center [429, 76] width 238 height 25
click at [338, 112] on div "Medallion - Series D 2025 Financials: Cap Table: Medallion provides a network m…" at bounding box center [595, 85] width 832 height 79
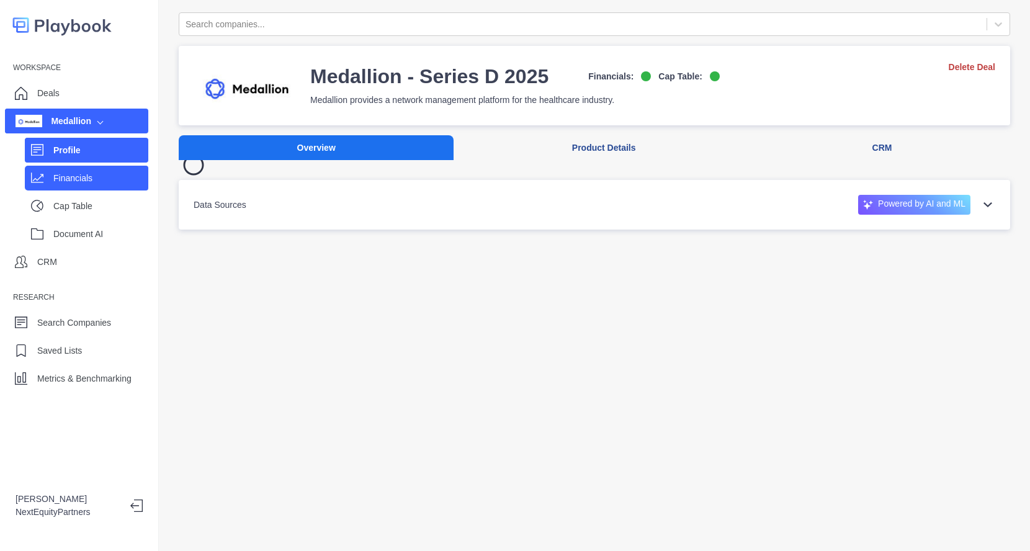
click at [41, 188] on div "Financials" at bounding box center [87, 178] width 124 height 25
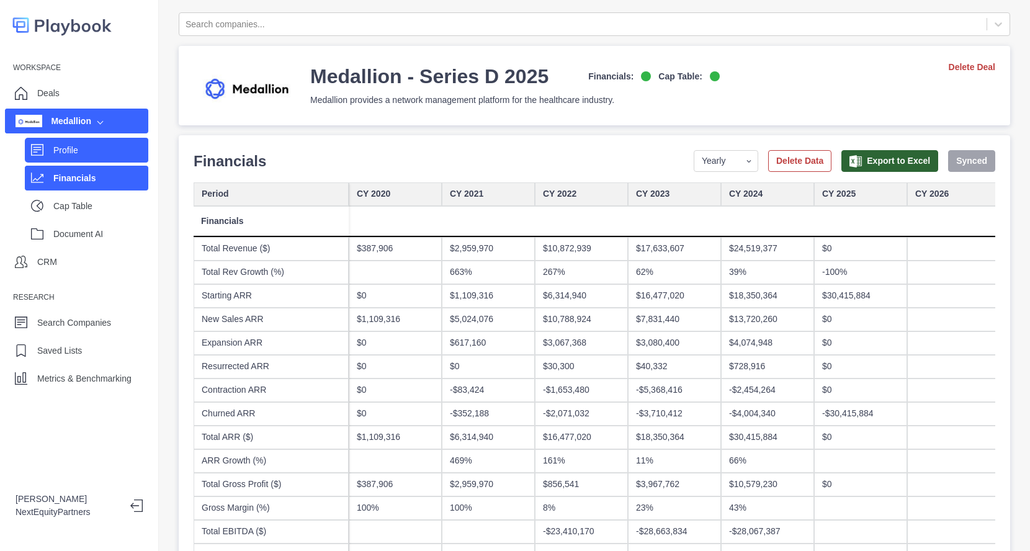
click at [66, 153] on p "Profile" at bounding box center [100, 150] width 95 height 13
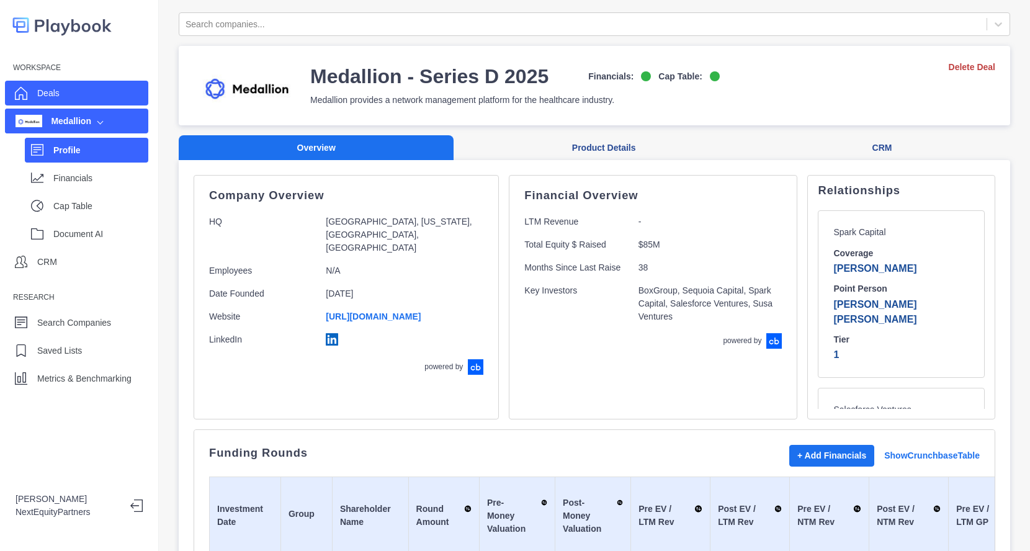
click at [70, 94] on div "Deals" at bounding box center [76, 93] width 143 height 25
